Goal: Task Accomplishment & Management: Manage account settings

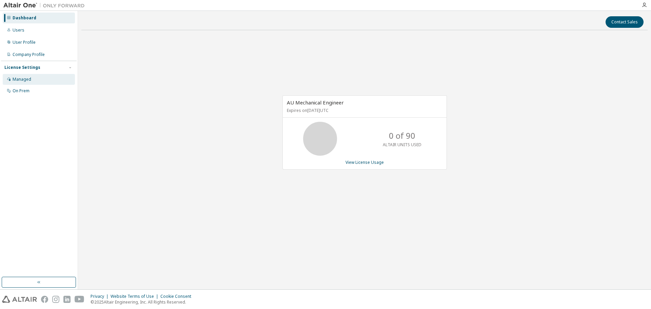
click at [35, 78] on div "Managed" at bounding box center [39, 79] width 72 height 11
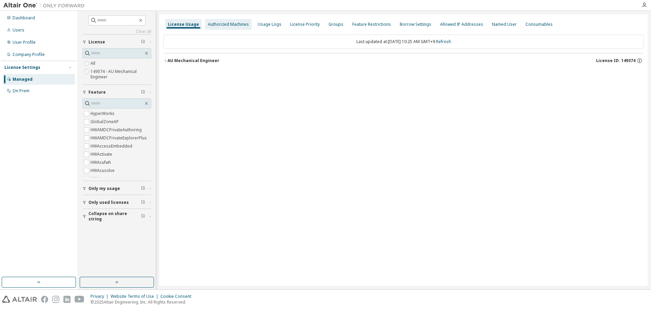
click at [229, 21] on div "Authorized Machines" at bounding box center [228, 24] width 46 height 11
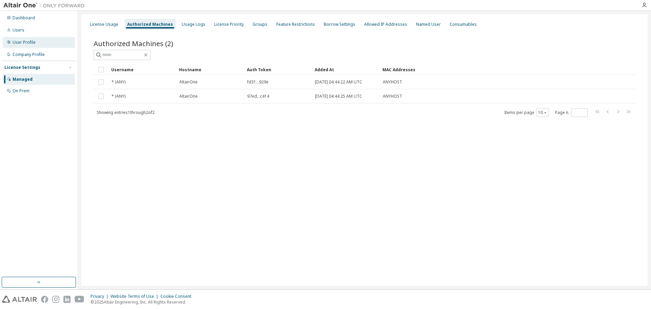
click at [51, 39] on div "User Profile" at bounding box center [39, 42] width 72 height 11
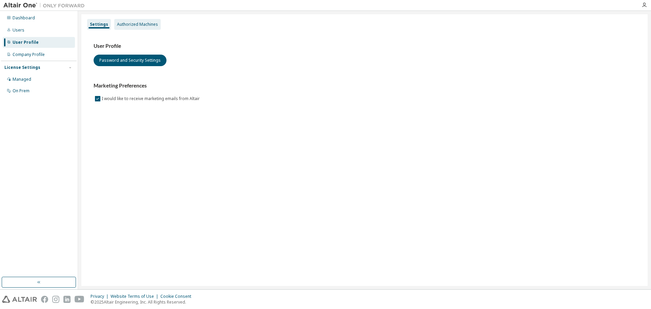
click at [143, 23] on div "Authorized Machines" at bounding box center [137, 24] width 41 height 5
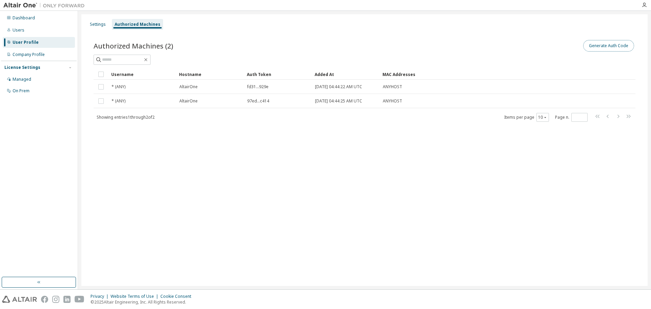
click at [620, 48] on button "Generate Auth Code" at bounding box center [608, 46] width 51 height 12
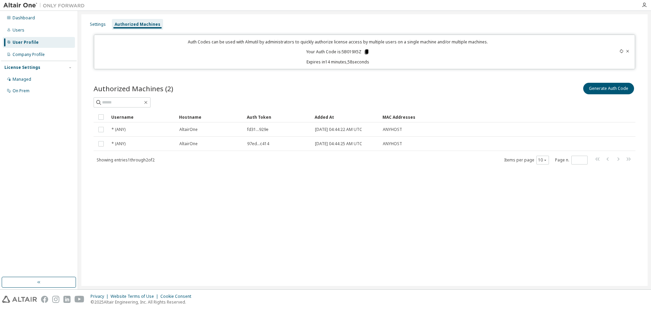
click at [368, 51] on icon at bounding box center [367, 51] width 4 height 5
click at [21, 33] on div "Users" at bounding box center [39, 30] width 72 height 11
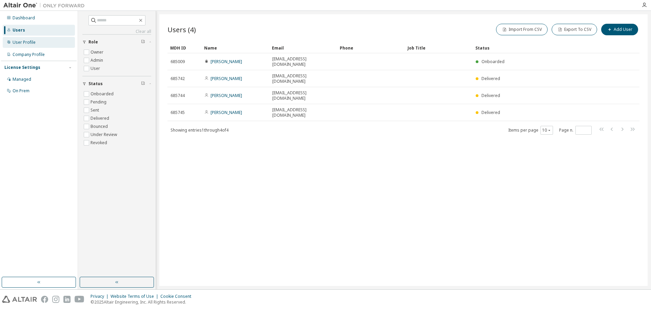
click at [27, 41] on div "User Profile" at bounding box center [24, 42] width 23 height 5
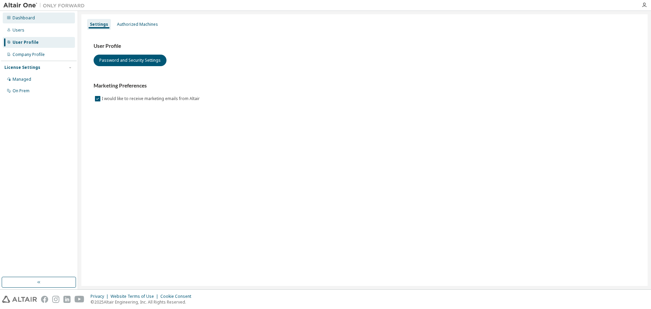
click at [17, 18] on div "Dashboard" at bounding box center [24, 17] width 22 height 5
